Goal: Browse casually

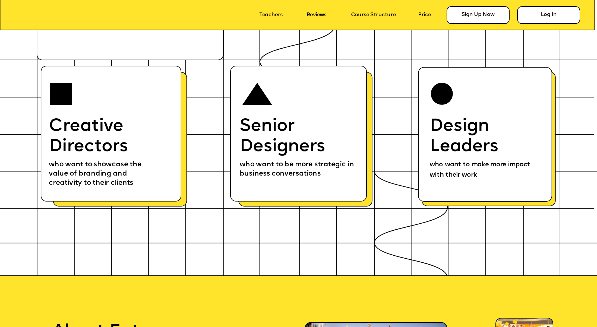
scroll to position [3640, 0]
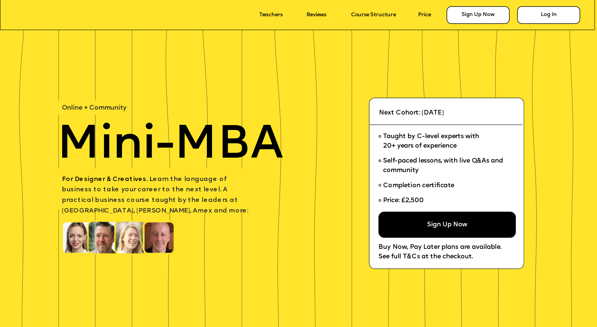
scroll to position [5023, 0]
